Goal: Obtain resource: Obtain resource

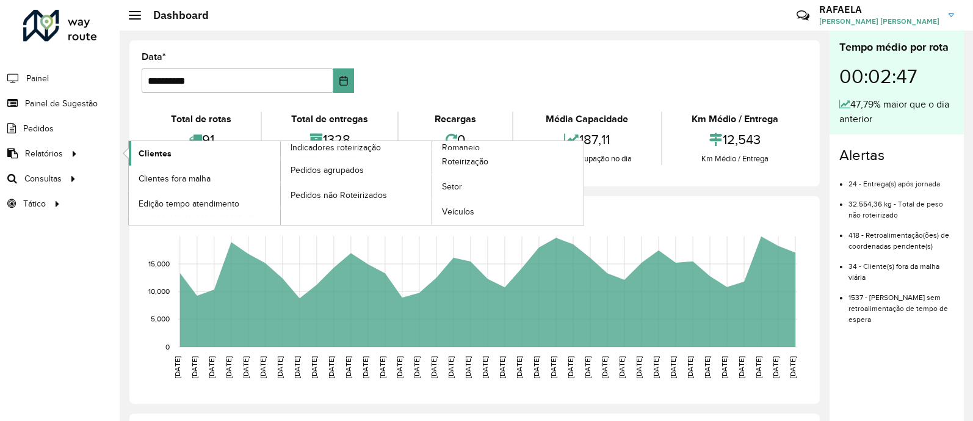
click at [167, 157] on span "Clientes" at bounding box center [155, 153] width 33 height 13
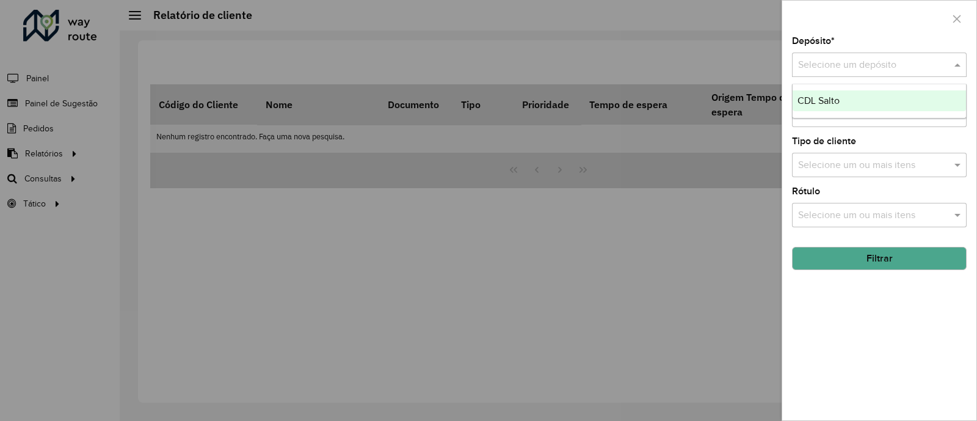
click at [860, 56] on div "Selecione um depósito" at bounding box center [879, 64] width 175 height 24
click at [842, 104] on div "CDL Salto" at bounding box center [878, 100] width 173 height 21
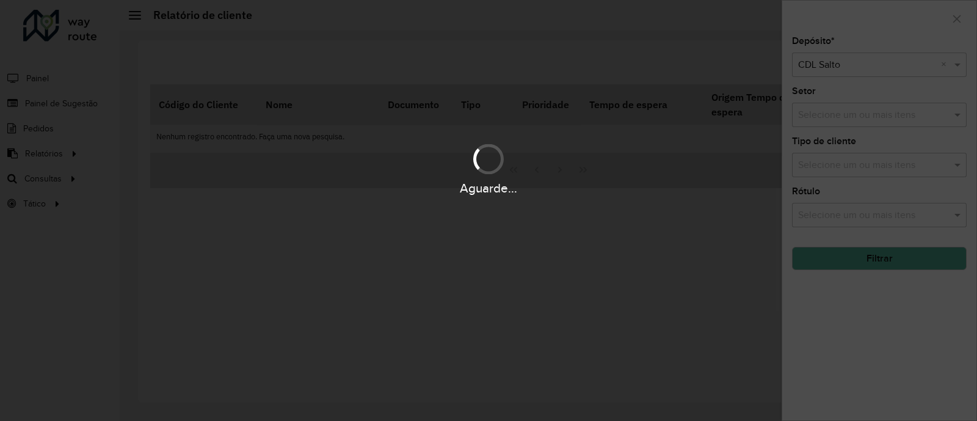
click at [838, 115] on div "Aguarde..." at bounding box center [488, 210] width 977 height 421
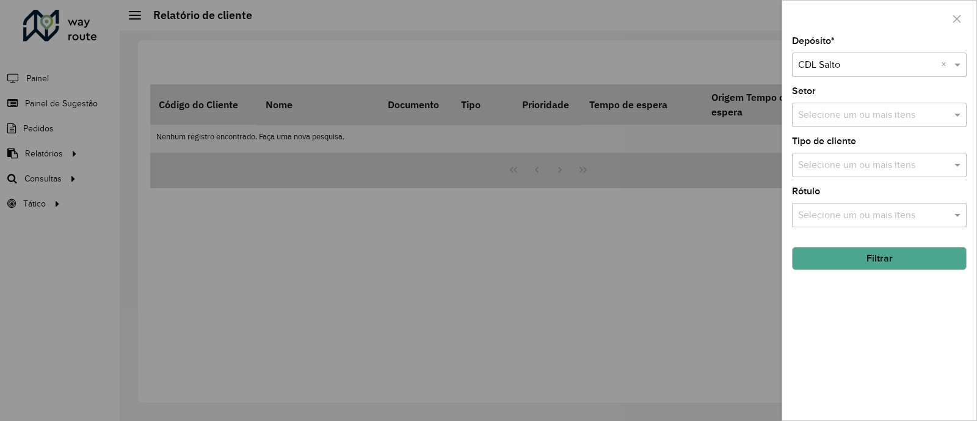
click at [849, 123] on div "Selecione um ou mais itens" at bounding box center [879, 115] width 175 height 24
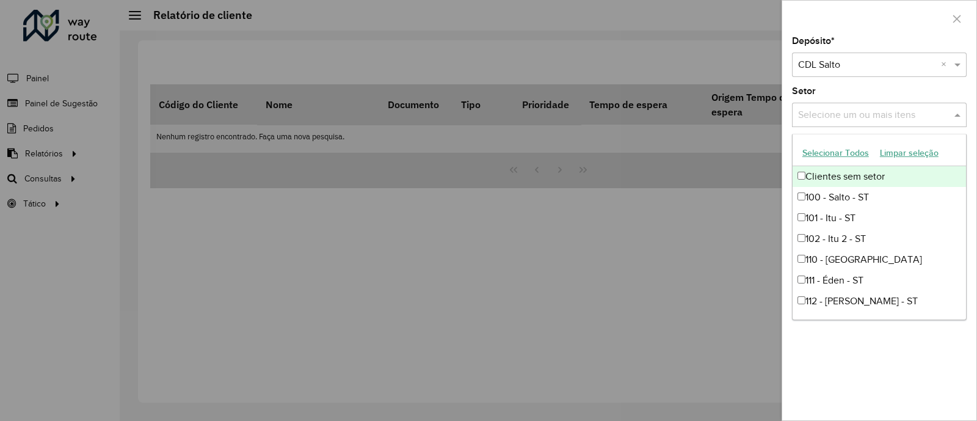
click at [813, 151] on button "Selecionar Todos" at bounding box center [836, 152] width 78 height 19
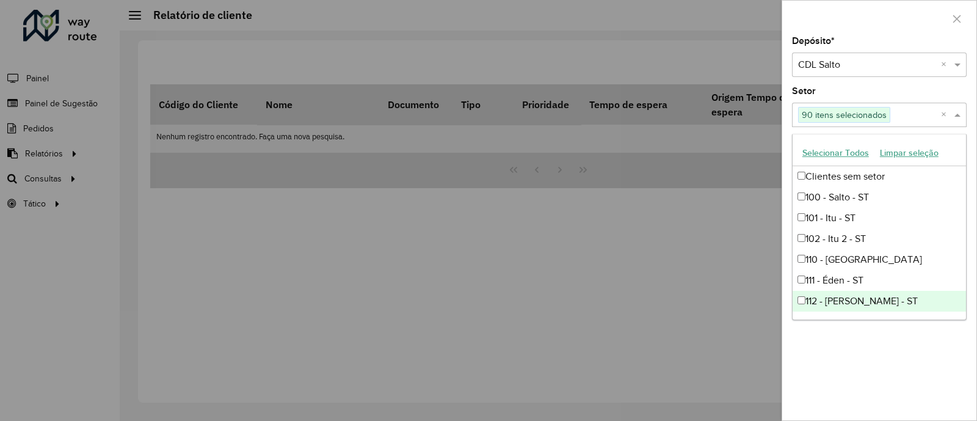
drag, startPoint x: 898, startPoint y: 320, endPoint x: 844, endPoint y: 361, distance: 68.4
click at [856, 353] on div "Depósito * Selecione um depósito × CDL Salto × Setor Selecione um ou mais itens…" at bounding box center [879, 228] width 194 height 383
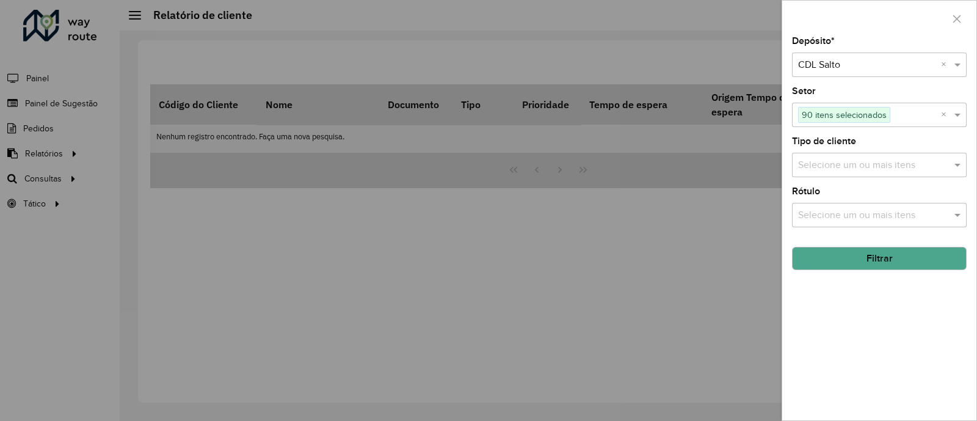
click at [811, 157] on div "Selecione um ou mais itens" at bounding box center [879, 165] width 175 height 24
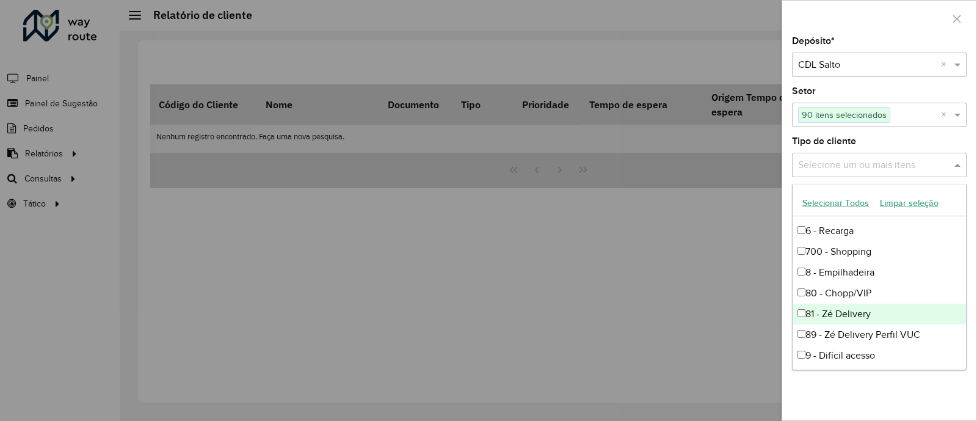
scroll to position [165, 0]
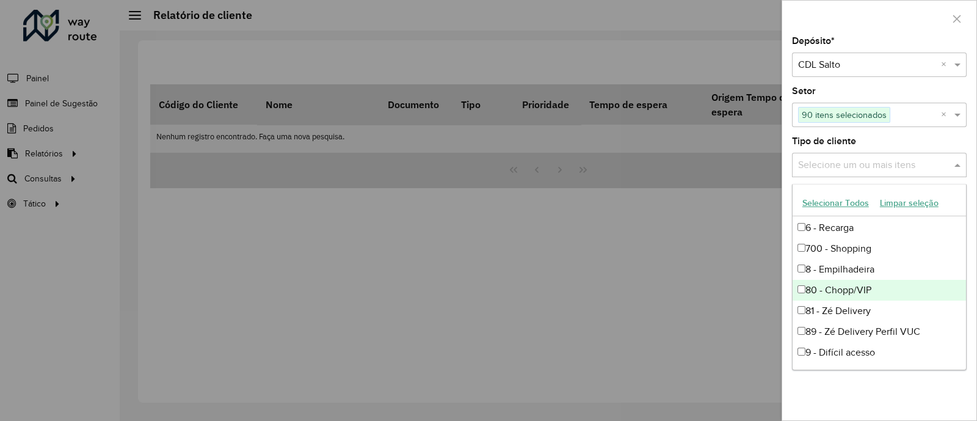
click at [834, 285] on div "80 - Chopp/VIP" at bounding box center [878, 290] width 173 height 21
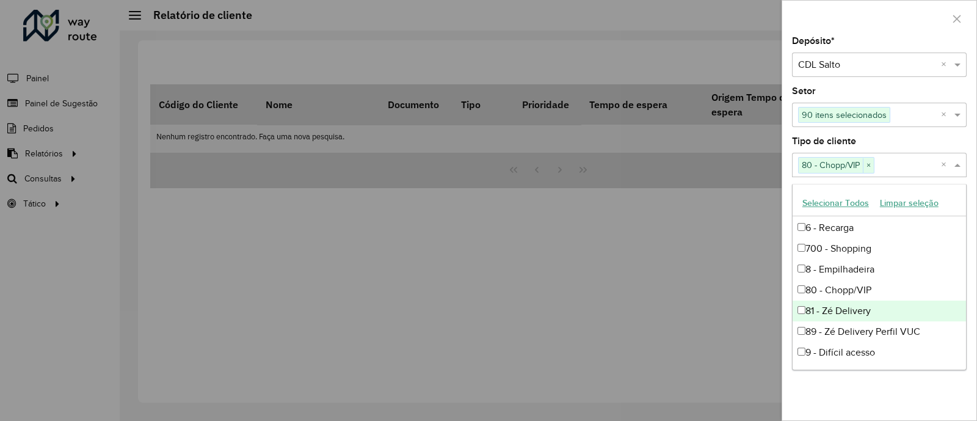
click at [843, 306] on div "81 - Zé Delivery" at bounding box center [878, 310] width 173 height 21
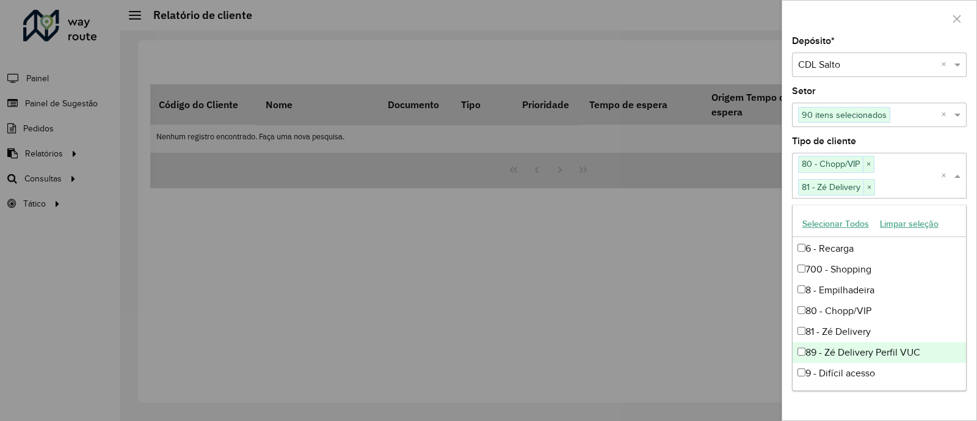
click at [844, 351] on div "89 - Zé Delivery Perfil VUC" at bounding box center [878, 352] width 173 height 21
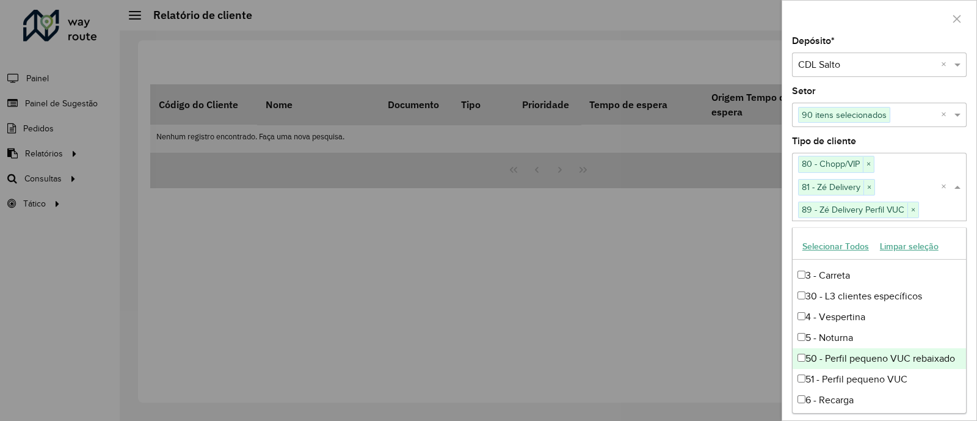
scroll to position [0, 0]
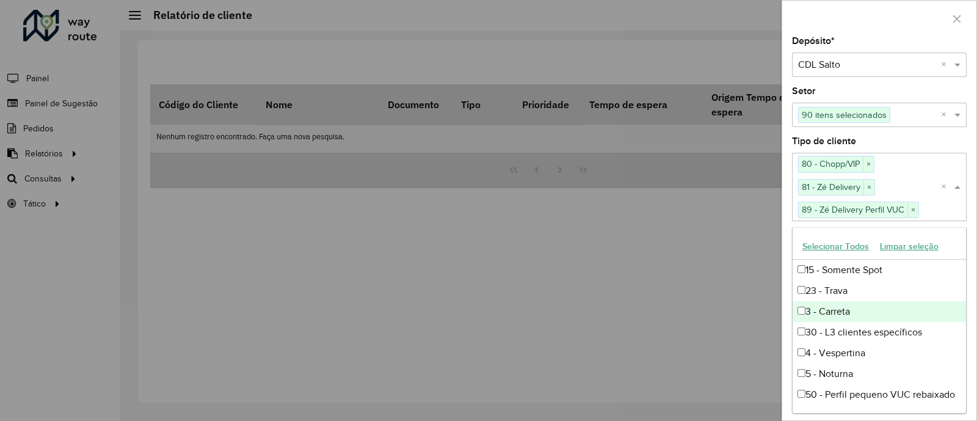
click at [751, 282] on div at bounding box center [488, 210] width 977 height 421
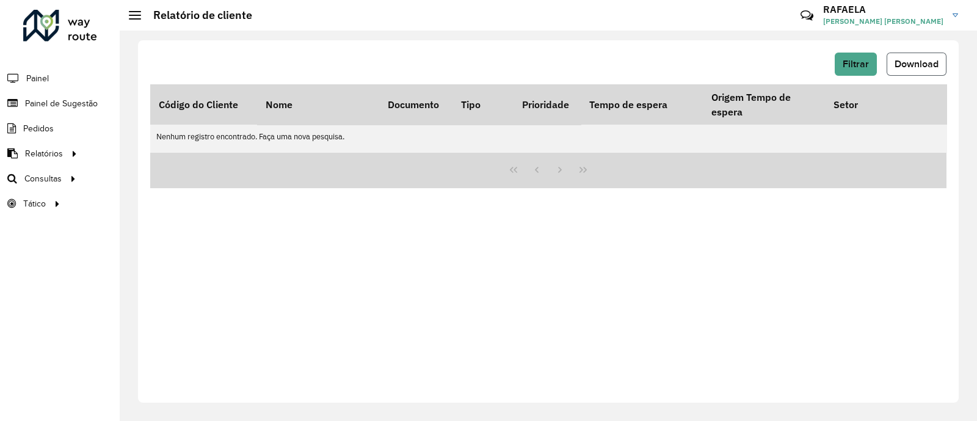
click at [913, 62] on span "Download" at bounding box center [916, 64] width 44 height 10
click at [855, 78] on div "Filtrar Download" at bounding box center [548, 68] width 796 height 32
click at [850, 64] on span "Filtrar" at bounding box center [855, 64] width 26 height 10
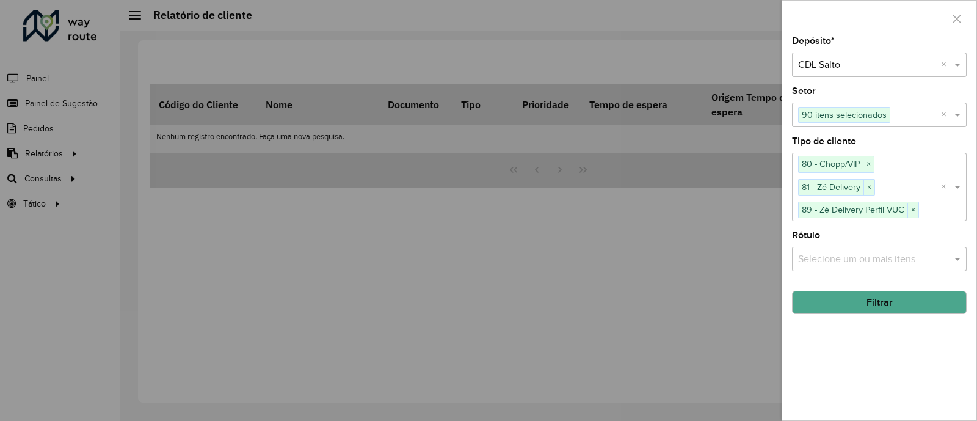
click at [845, 270] on div "Selecione um ou mais itens" at bounding box center [879, 259] width 175 height 24
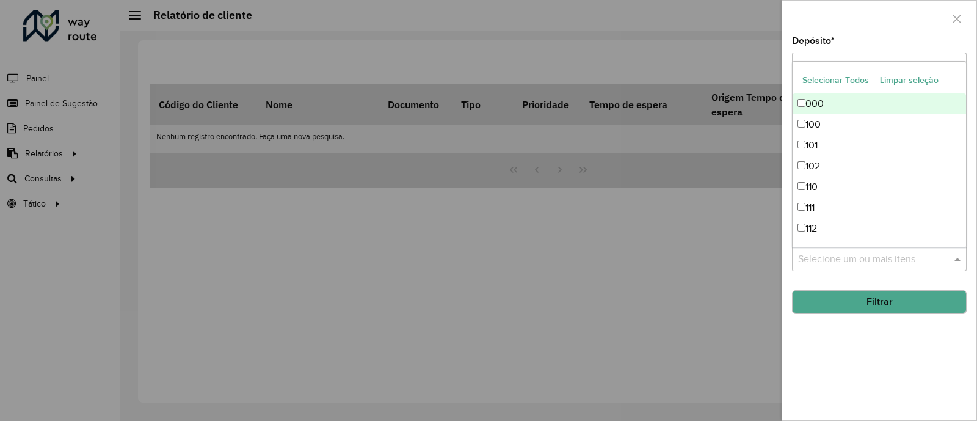
drag, startPoint x: 852, startPoint y: 286, endPoint x: 855, endPoint y: 297, distance: 12.2
click at [854, 291] on hb-field-button "Filtrar" at bounding box center [879, 297] width 175 height 33
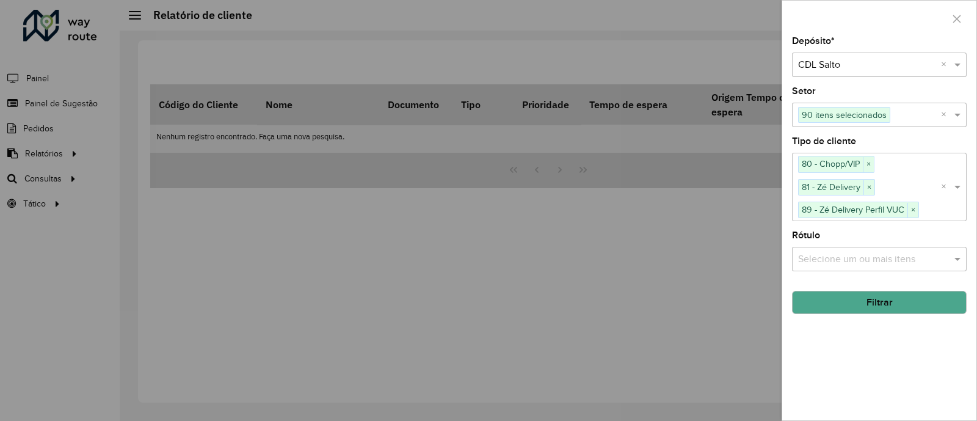
click at [855, 297] on button "Filtrar" at bounding box center [879, 302] width 175 height 23
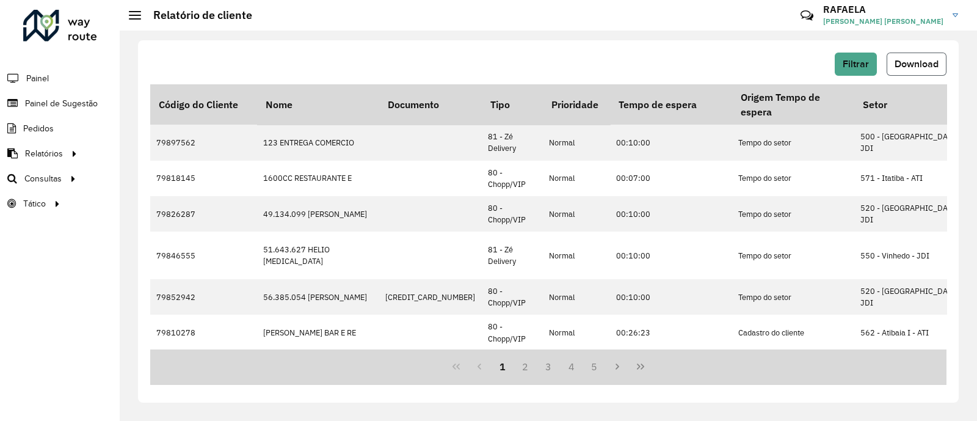
click at [925, 65] on span "Download" at bounding box center [916, 64] width 44 height 10
